Goal: Find specific page/section: Find specific page/section

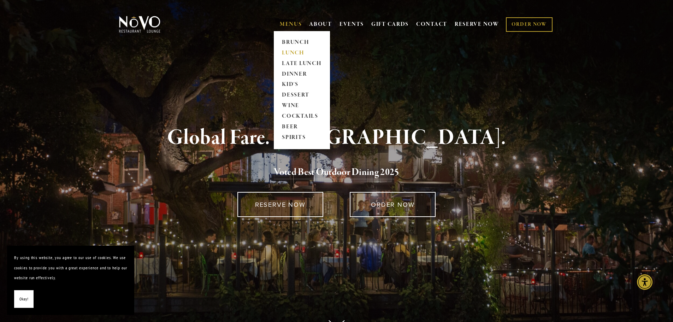
click at [289, 49] on link "LUNCH" at bounding box center [302, 53] width 44 height 11
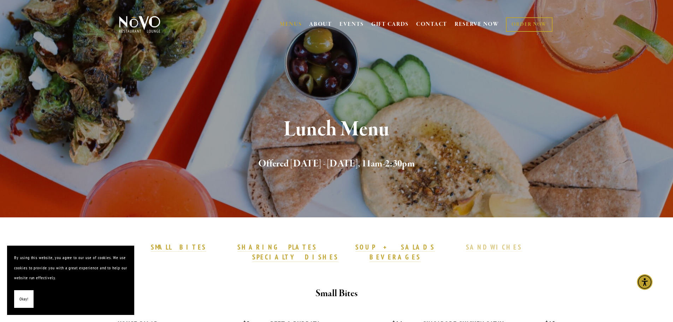
click at [466, 248] on strong "SANDWICHES" at bounding box center [494, 247] width 57 height 8
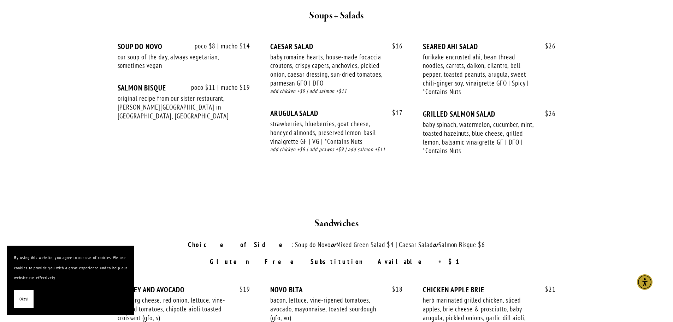
scroll to position [954, 0]
